Goal: Transaction & Acquisition: Purchase product/service

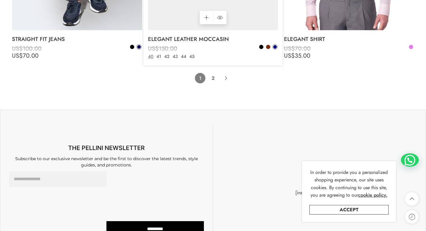
scroll to position [4296, 0]
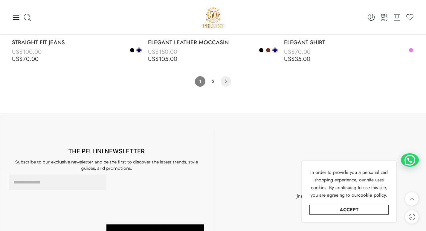
click at [221, 81] on icon "Product Pagination" at bounding box center [226, 81] width 10 height 10
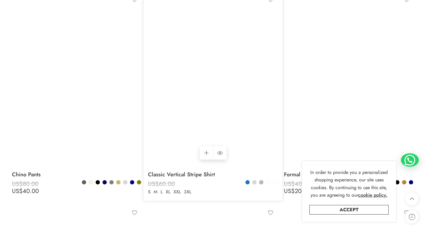
scroll to position [2469, 0]
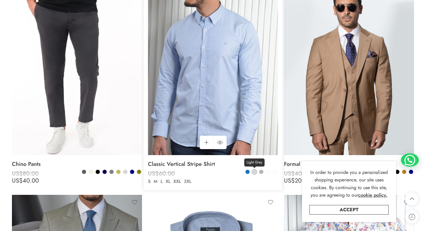
click at [254, 173] on span at bounding box center [254, 172] width 4 height 4
click at [261, 172] on span at bounding box center [261, 172] width 4 height 4
click at [249, 172] on span at bounding box center [247, 172] width 4 height 4
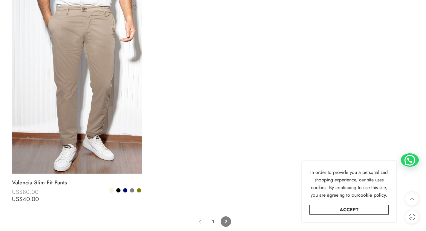
scroll to position [3097, 0]
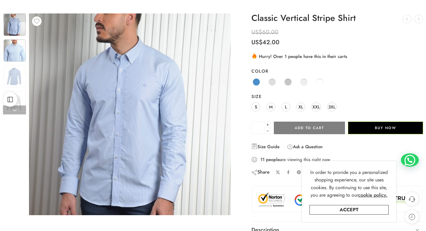
click at [14, 54] on img at bounding box center [15, 50] width 22 height 22
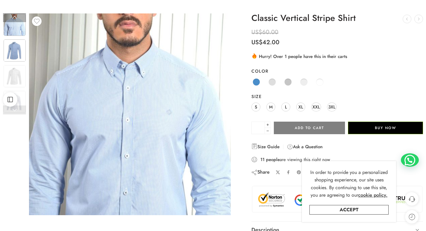
click at [6, 54] on img at bounding box center [15, 50] width 22 height 22
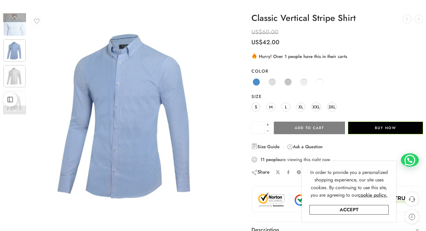
click at [20, 76] on img at bounding box center [15, 76] width 22 height 22
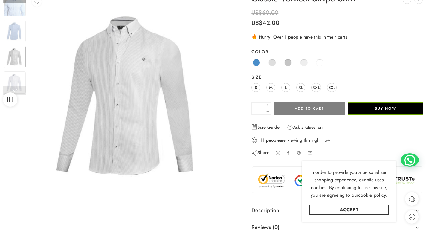
scroll to position [60, 0]
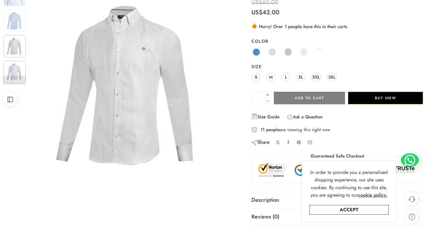
click at [19, 67] on img at bounding box center [15, 72] width 22 height 22
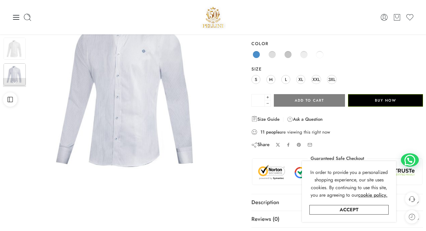
scroll to position [0, 0]
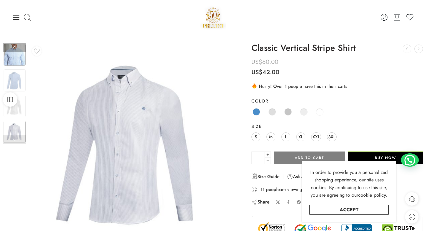
click at [17, 57] on img at bounding box center [15, 55] width 22 height 22
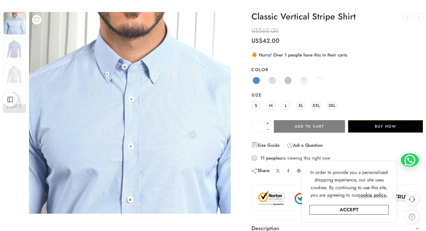
scroll to position [60, 0]
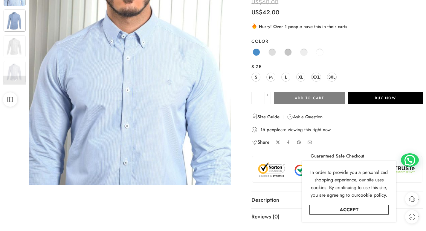
click at [9, 27] on img at bounding box center [15, 21] width 22 height 22
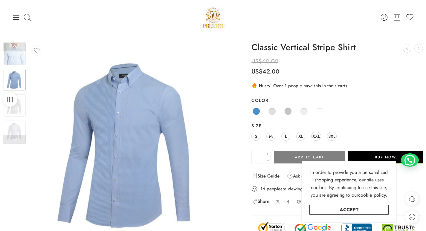
scroll to position [0, 0]
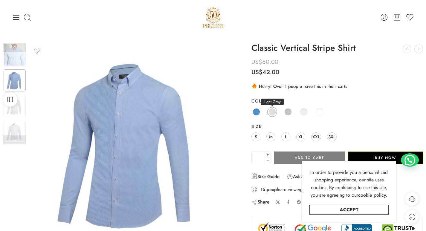
click at [275, 115] on link "Light Grey" at bounding box center [272, 112] width 10 height 10
click at [289, 112] on span at bounding box center [287, 111] width 7 height 7
click at [22, 112] on img at bounding box center [15, 106] width 22 height 22
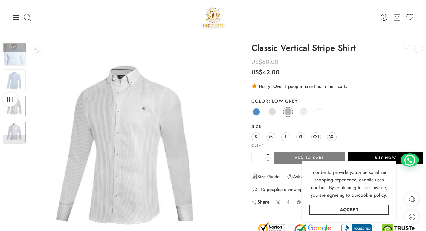
click at [24, 130] on img at bounding box center [15, 132] width 22 height 22
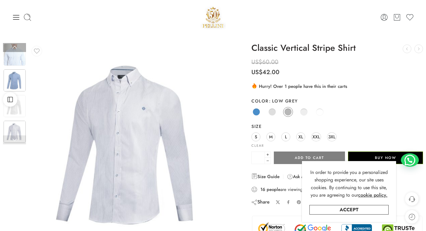
click at [16, 69] on img at bounding box center [15, 80] width 22 height 22
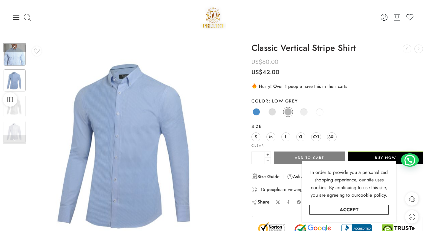
click at [16, 62] on img at bounding box center [15, 55] width 22 height 22
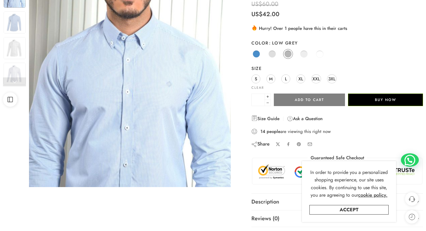
scroll to position [60, 0]
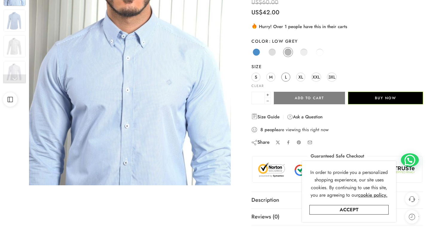
click at [285, 74] on span "L" at bounding box center [286, 77] width 2 height 8
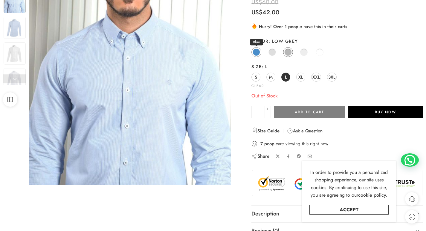
click at [255, 55] on span at bounding box center [256, 51] width 7 height 7
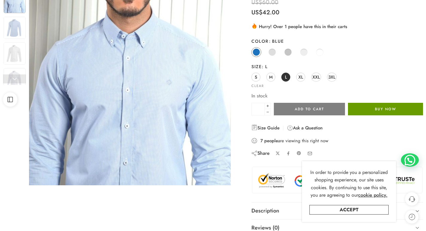
click at [380, 103] on button "Buy Now" at bounding box center [385, 109] width 75 height 13
